Goal: Navigation & Orientation: Find specific page/section

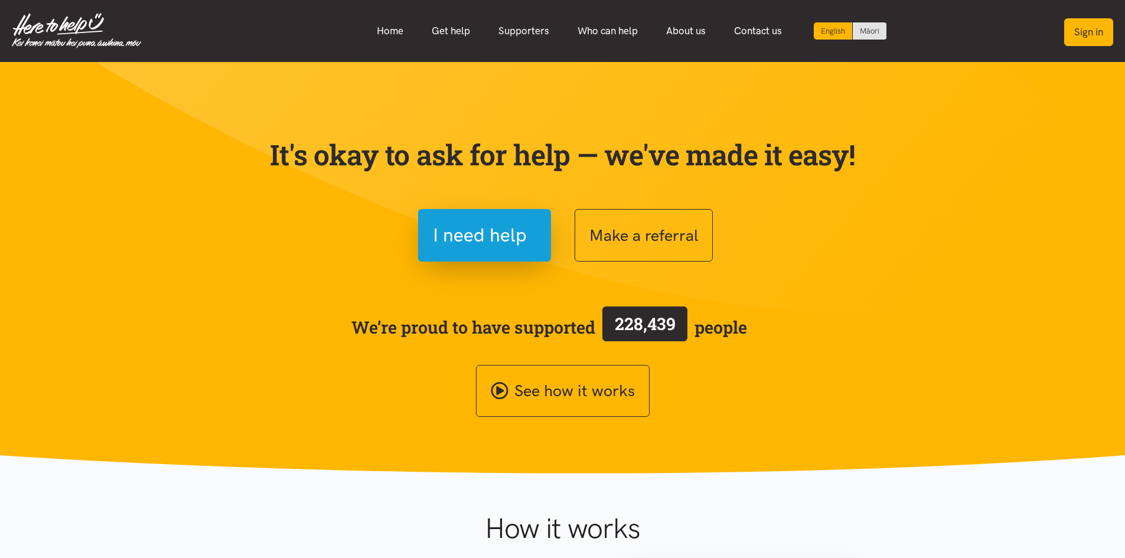
click at [1103, 35] on button "Sign in" at bounding box center [1088, 32] width 49 height 28
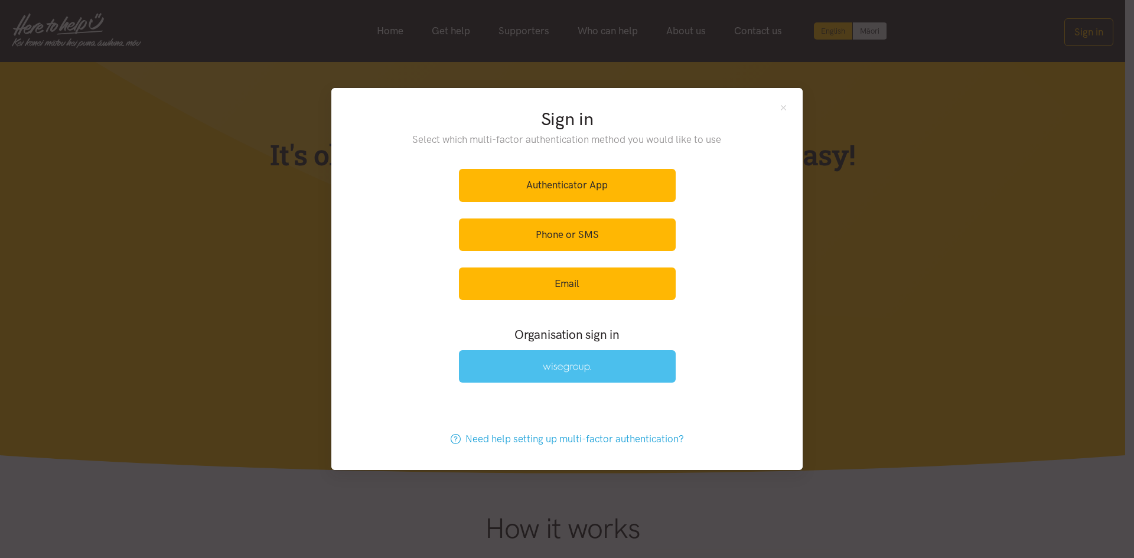
click at [643, 369] on link at bounding box center [567, 366] width 217 height 32
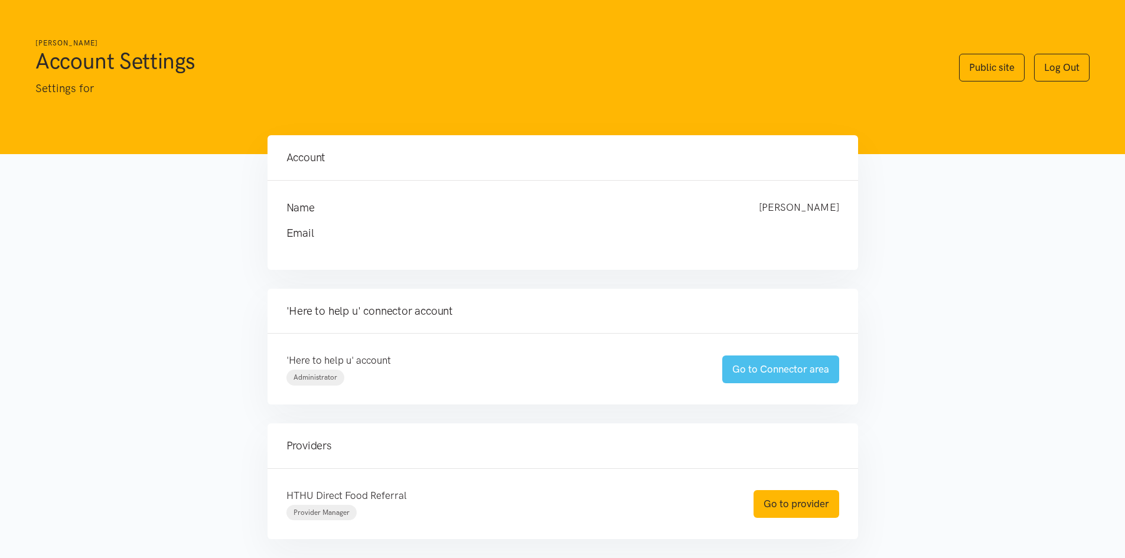
click at [809, 371] on link "Go to Connector area" at bounding box center [780, 370] width 117 height 28
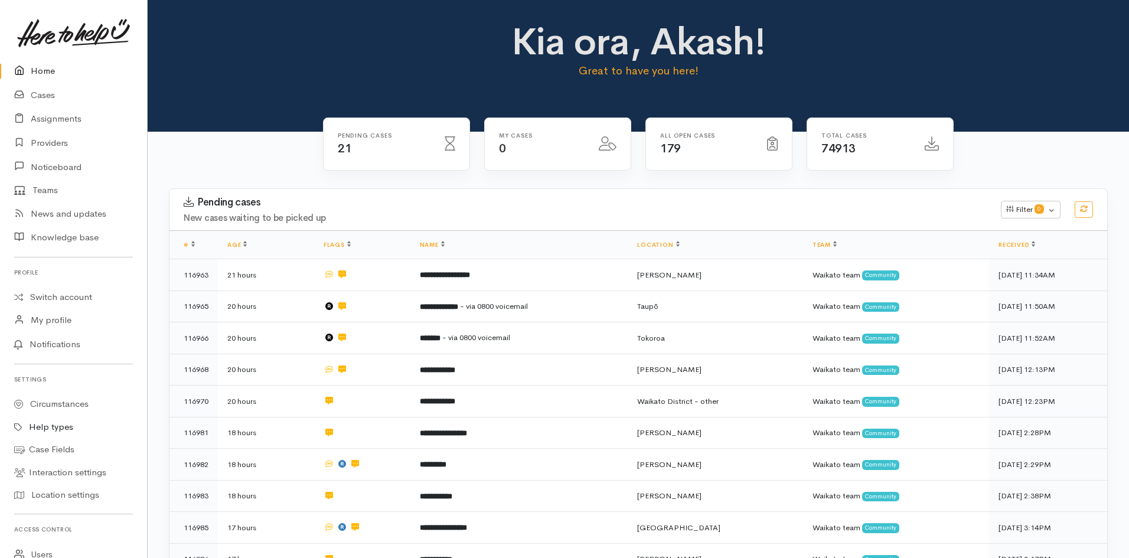
click at [66, 428] on link "Help types" at bounding box center [73, 427] width 147 height 23
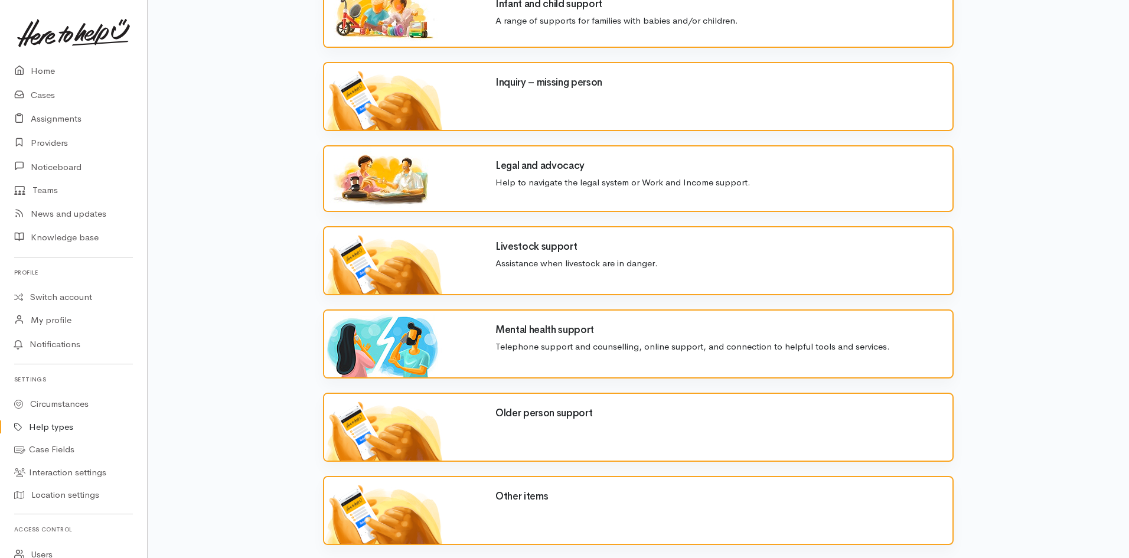
scroll to position [1181, 0]
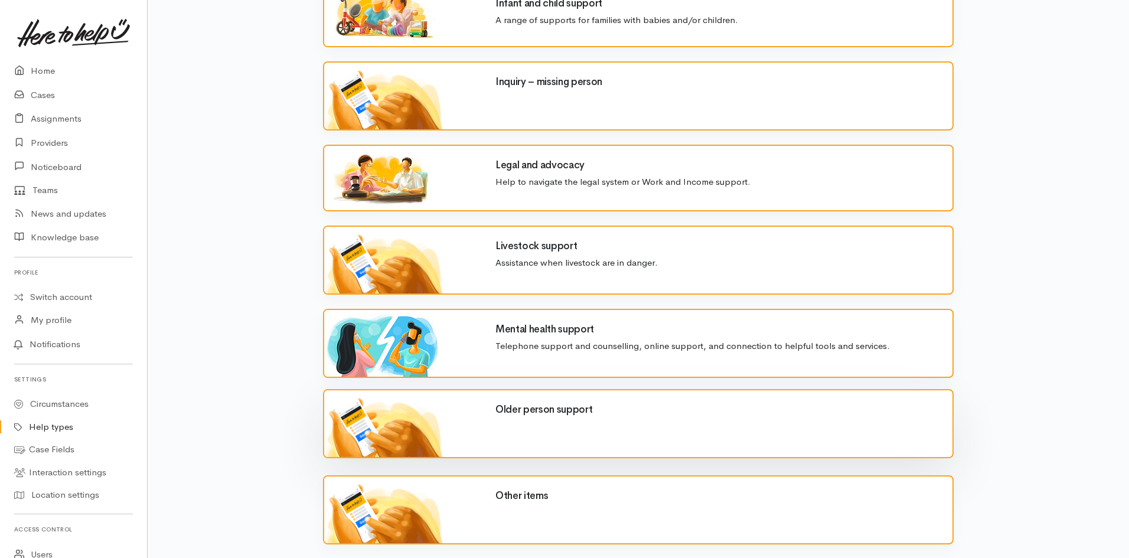
click at [498, 418] on div "Older person support" at bounding box center [716, 413] width 457 height 16
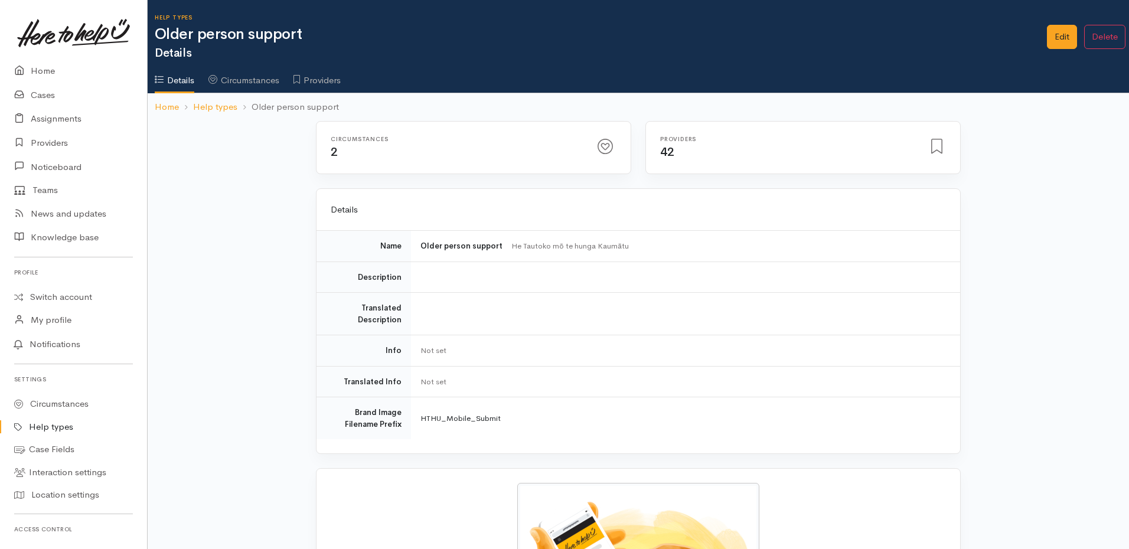
click at [248, 87] on link "Circumstances" at bounding box center [243, 76] width 71 height 33
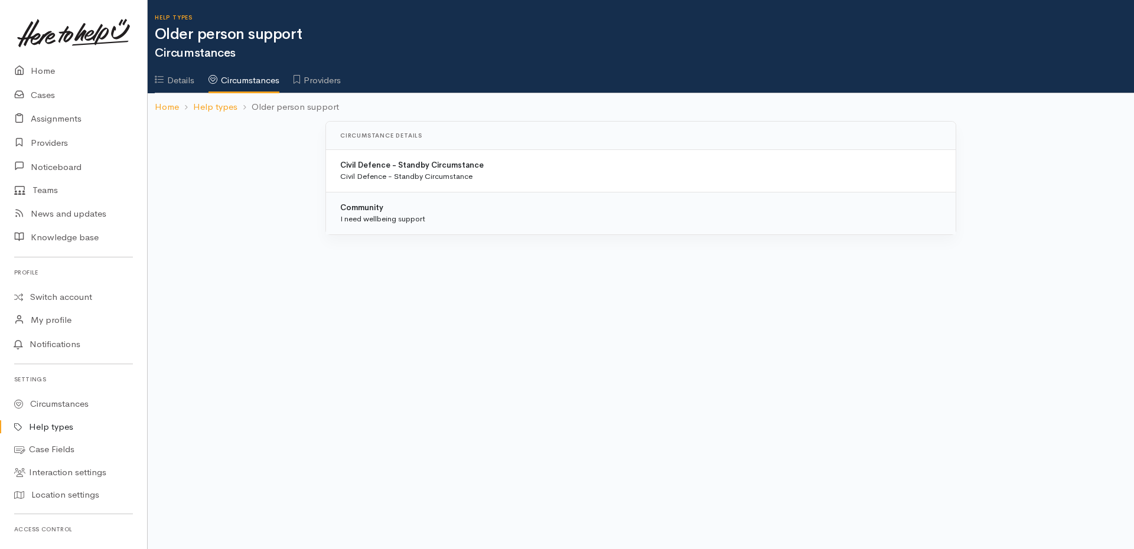
click at [173, 86] on link "Details" at bounding box center [175, 76] width 40 height 33
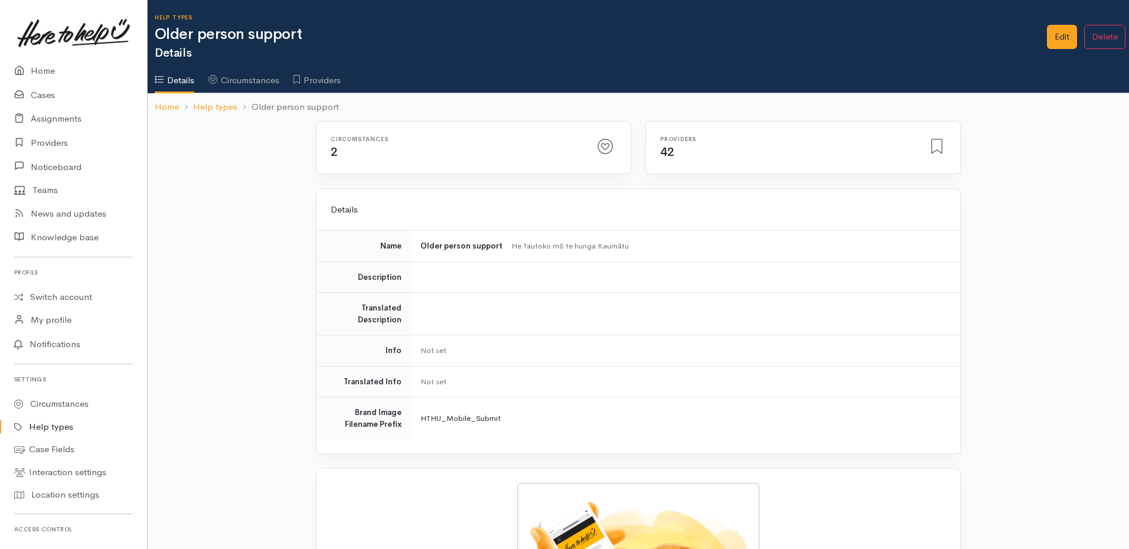
click at [243, 193] on div "Circumstances 2 Providers 42 Name" at bounding box center [639, 386] width 982 height 530
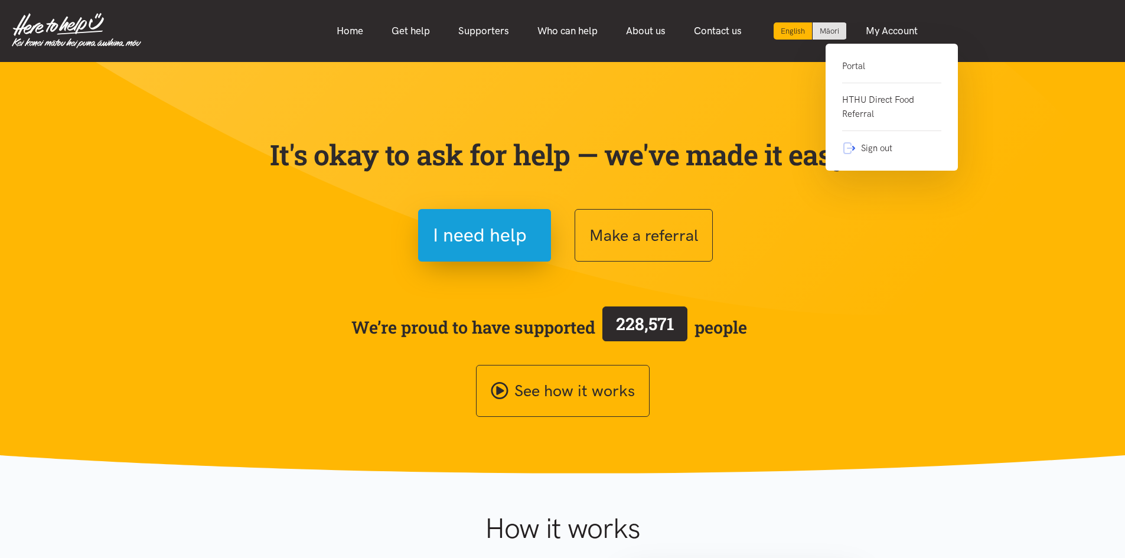
click at [862, 62] on link "Portal" at bounding box center [891, 71] width 99 height 24
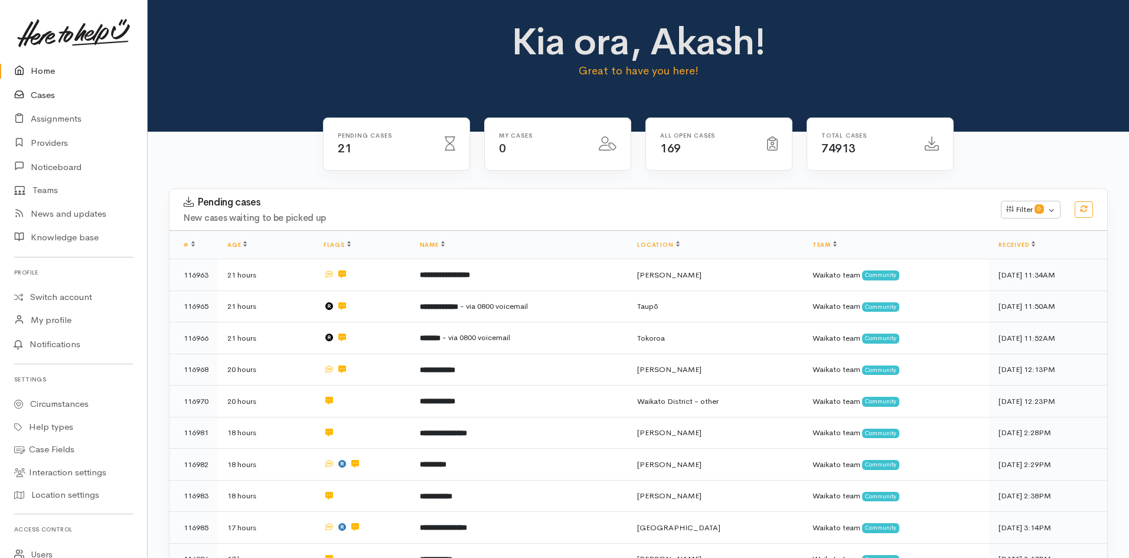
click at [44, 94] on link "Cases" at bounding box center [73, 95] width 147 height 24
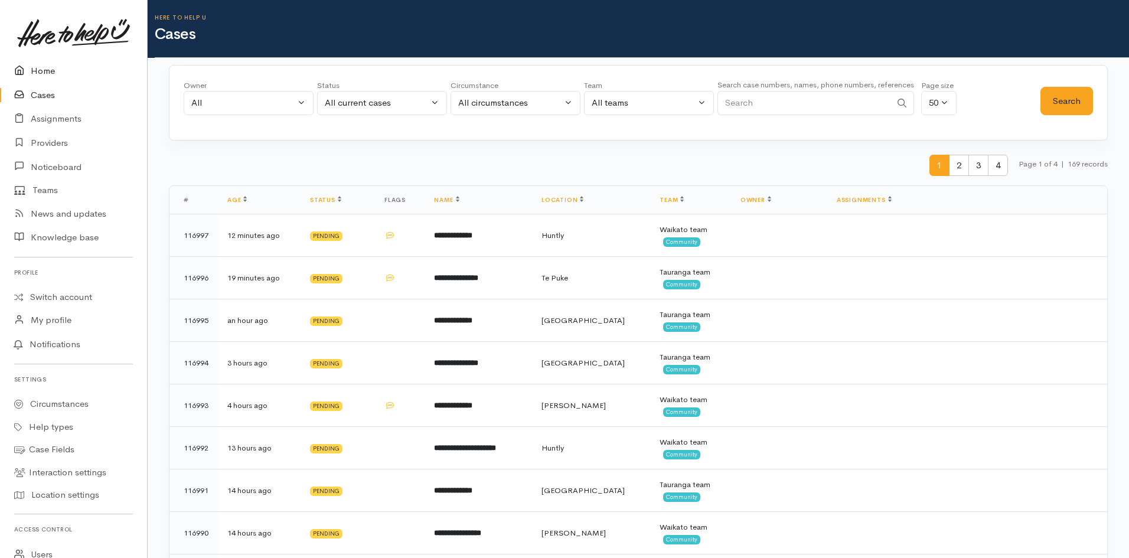
click at [50, 73] on link "Home" at bounding box center [73, 71] width 147 height 24
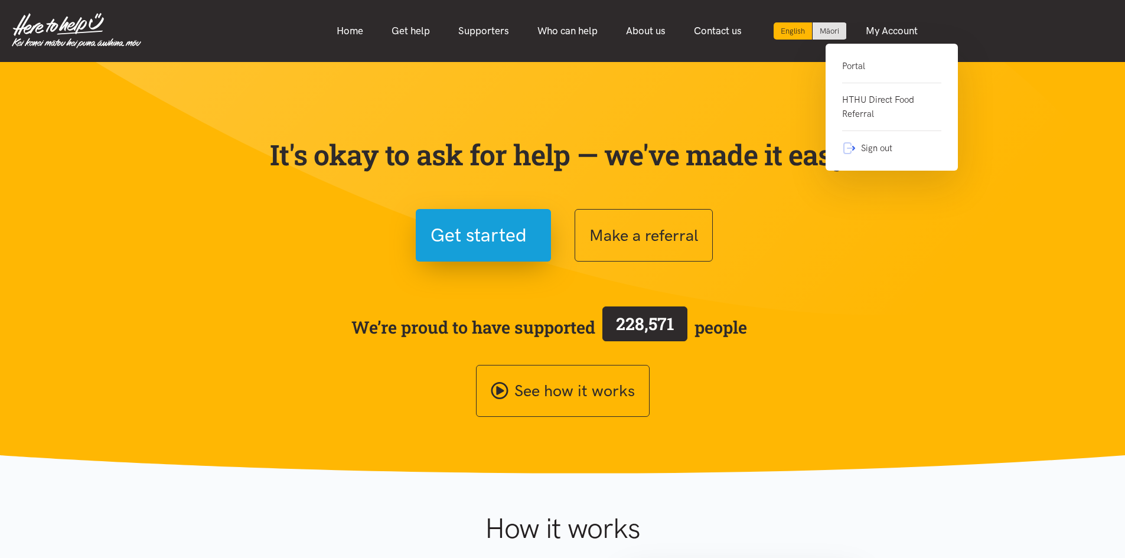
click at [866, 59] on link "Portal" at bounding box center [891, 71] width 99 height 24
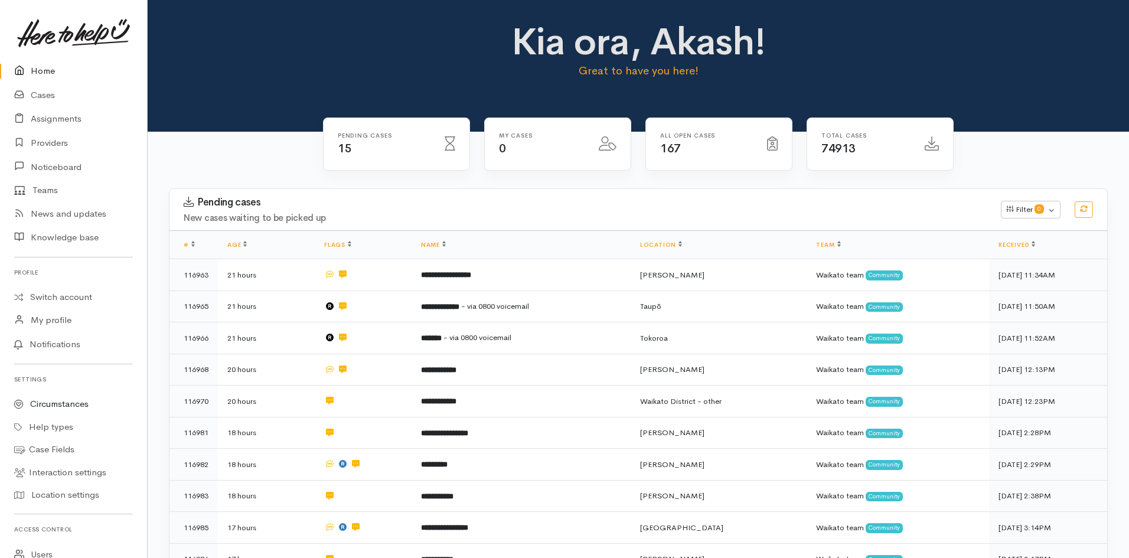
click at [38, 409] on link "Circumstances" at bounding box center [73, 404] width 147 height 23
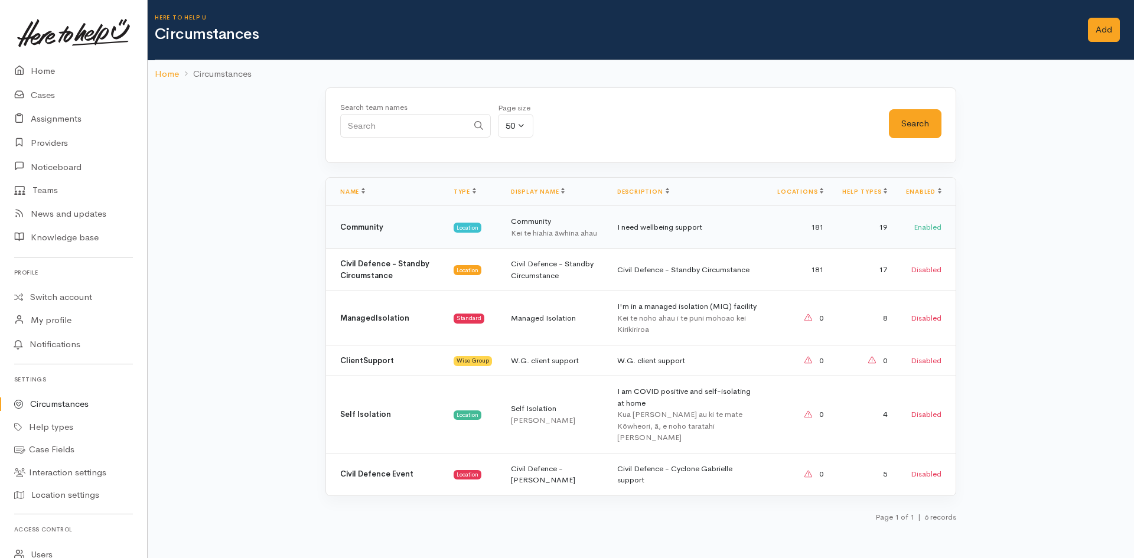
click at [542, 240] on td "Community Kei te hiahia āwhina ahau" at bounding box center [554, 227] width 106 height 43
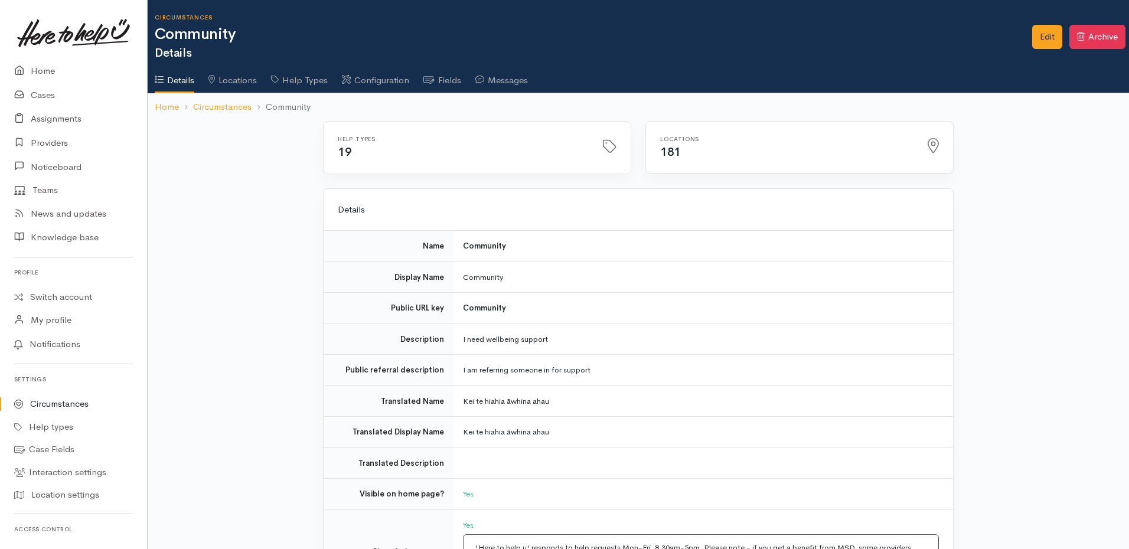
click at [377, 81] on link "Configuration" at bounding box center [375, 76] width 67 height 33
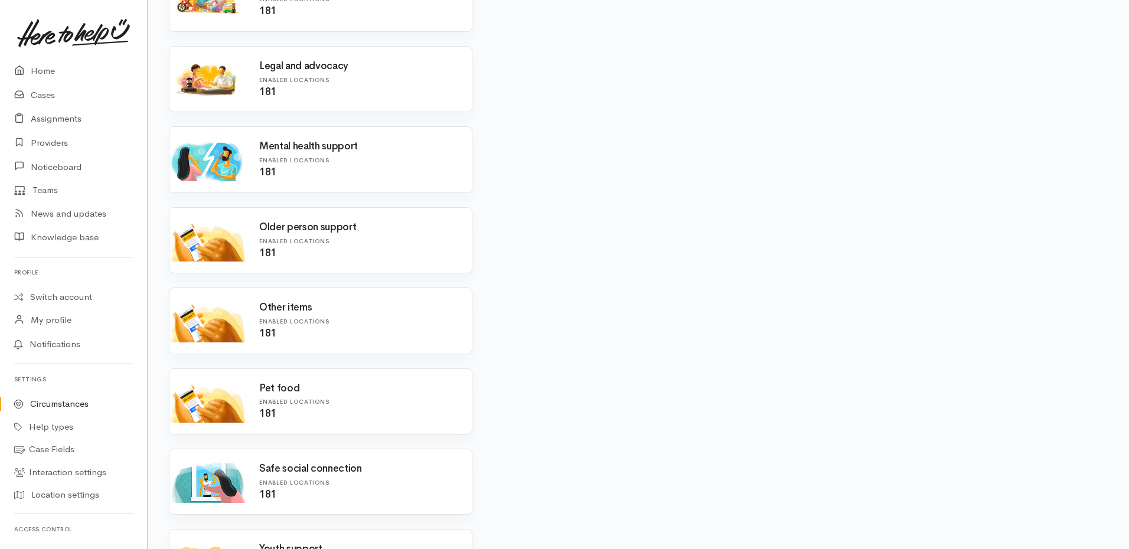
scroll to position [984, 0]
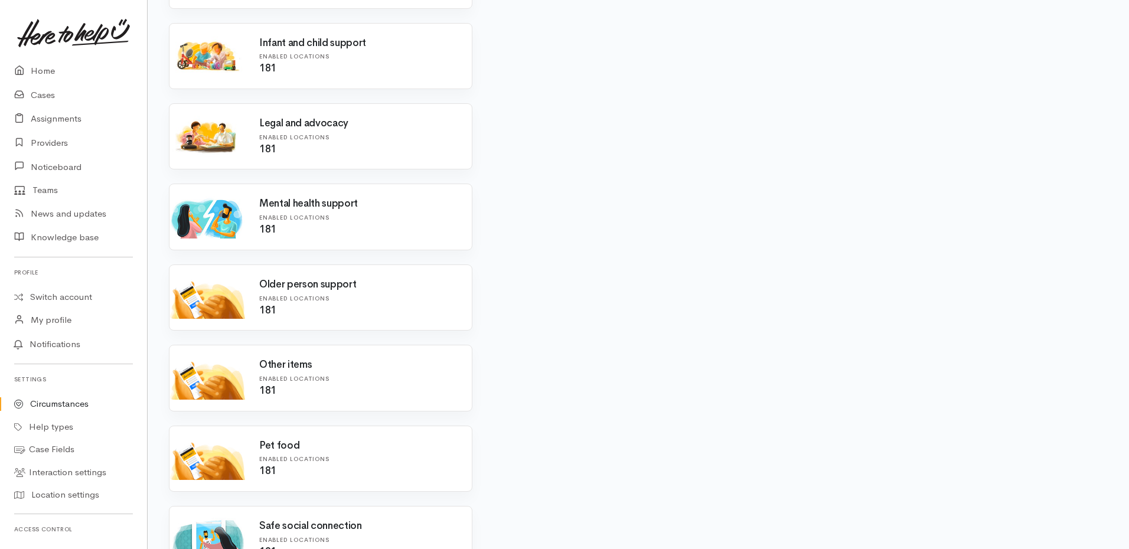
click at [349, 284] on h3 "Older person support" at bounding box center [358, 284] width 198 height 11
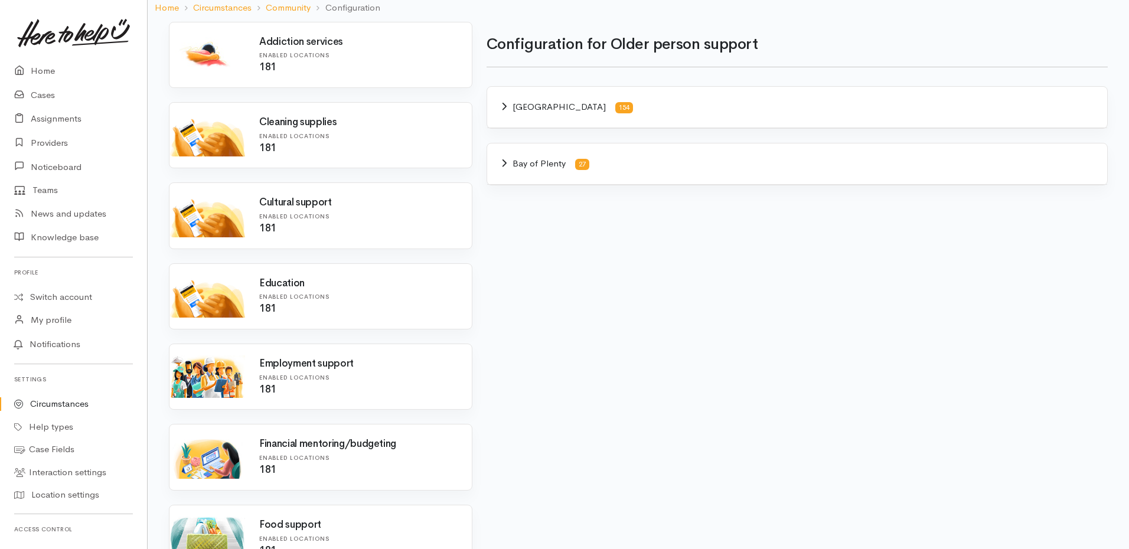
scroll to position [0, 0]
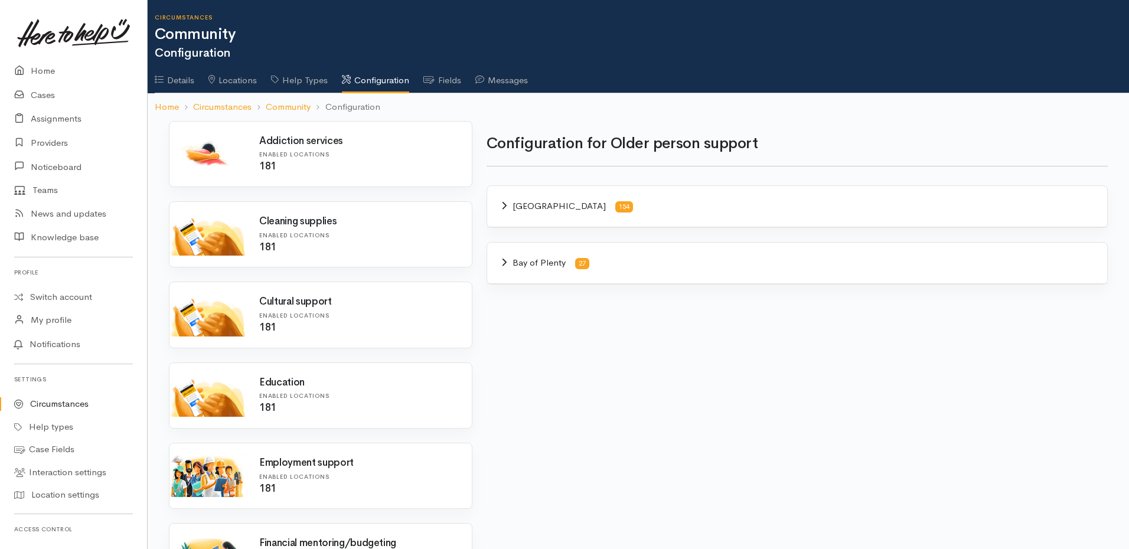
click at [503, 210] on icon at bounding box center [505, 206] width 5 height 8
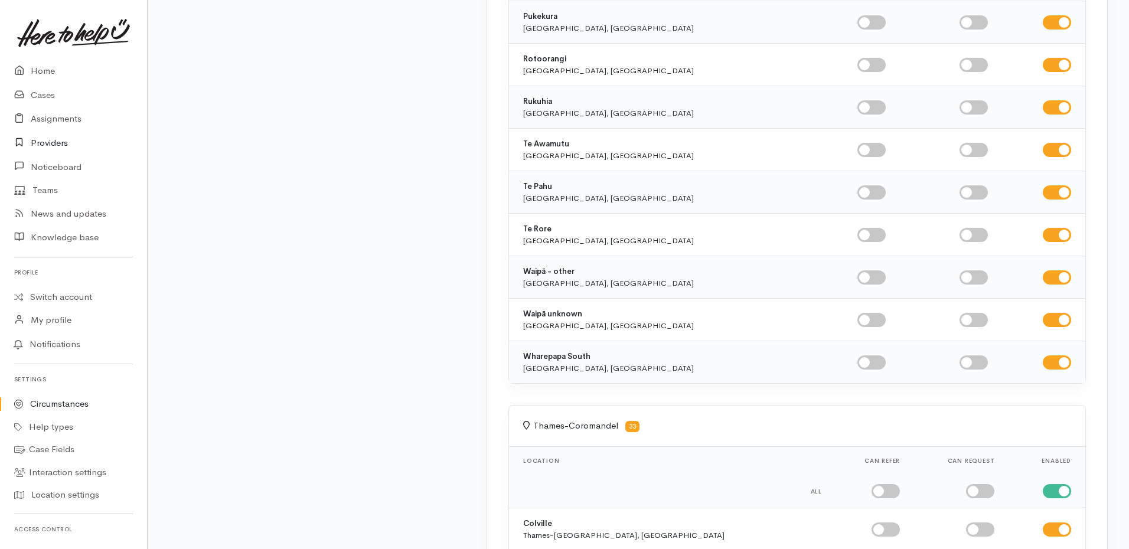
scroll to position [2624, 0]
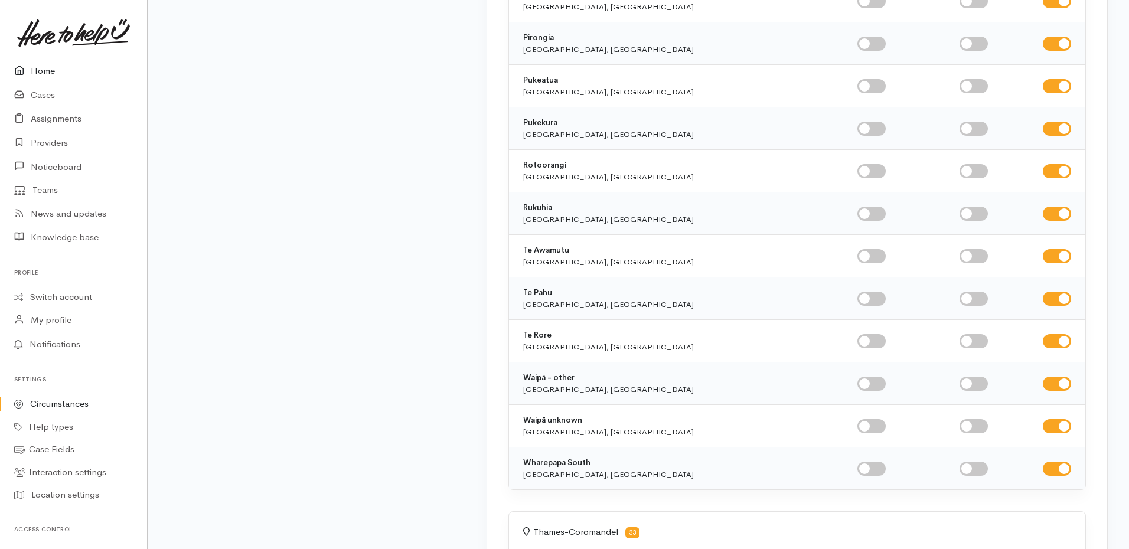
click at [47, 70] on link "Home" at bounding box center [73, 71] width 147 height 24
